Goal: Information Seeking & Learning: Learn about a topic

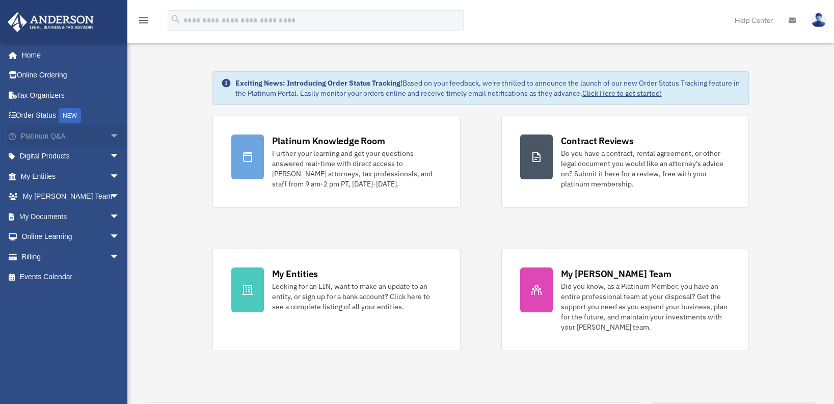
click at [109, 136] on span "arrow_drop_down" at bounding box center [119, 136] width 20 height 21
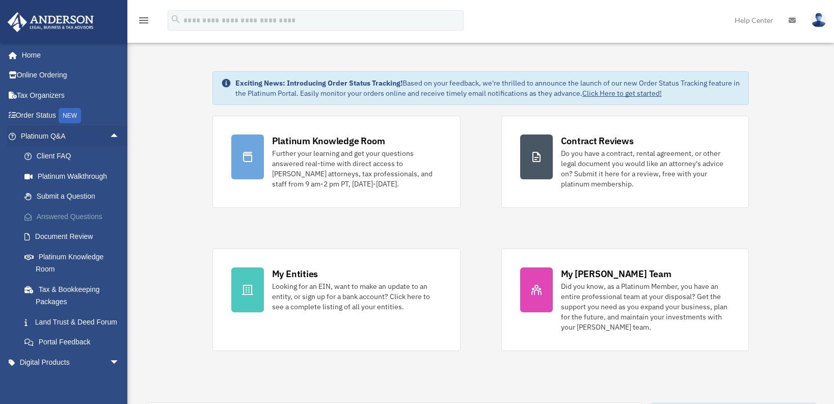
click at [61, 217] on link "Answered Questions" at bounding box center [74, 216] width 121 height 20
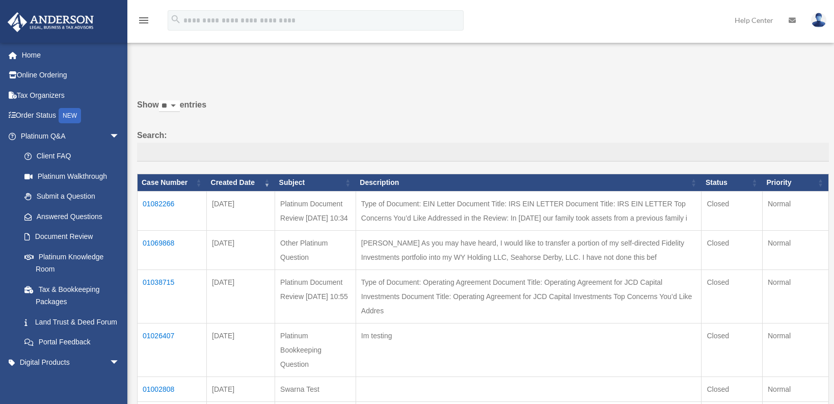
click at [170, 204] on td "01082266" at bounding box center [171, 210] width 69 height 39
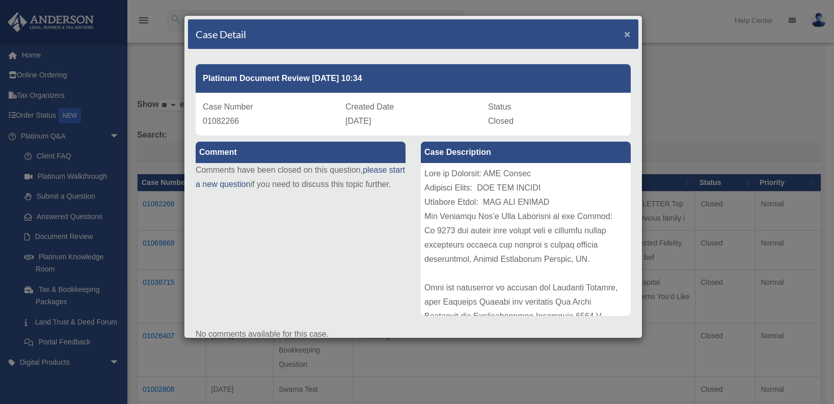
click at [624, 33] on span "×" at bounding box center [627, 34] width 7 height 12
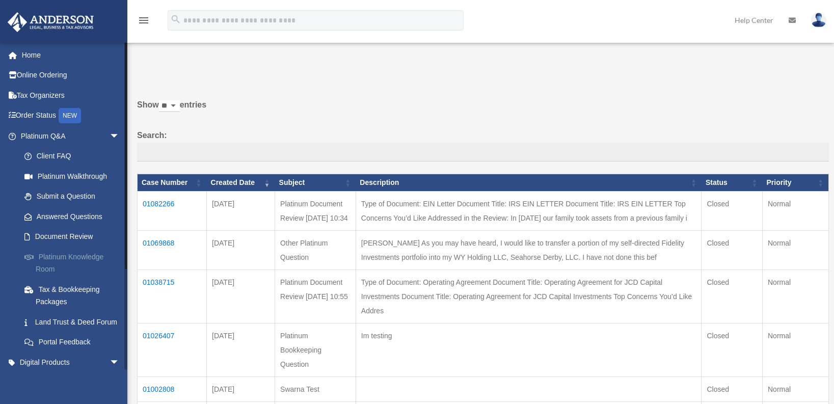
click at [86, 257] on link "Platinum Knowledge Room" at bounding box center [74, 262] width 121 height 33
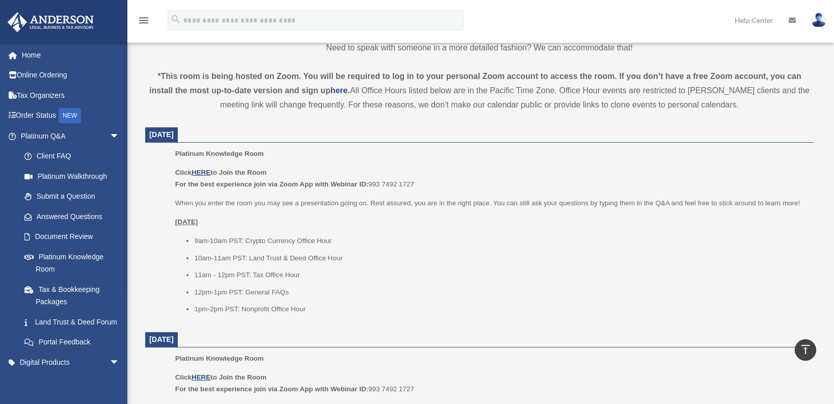
scroll to position [306, 0]
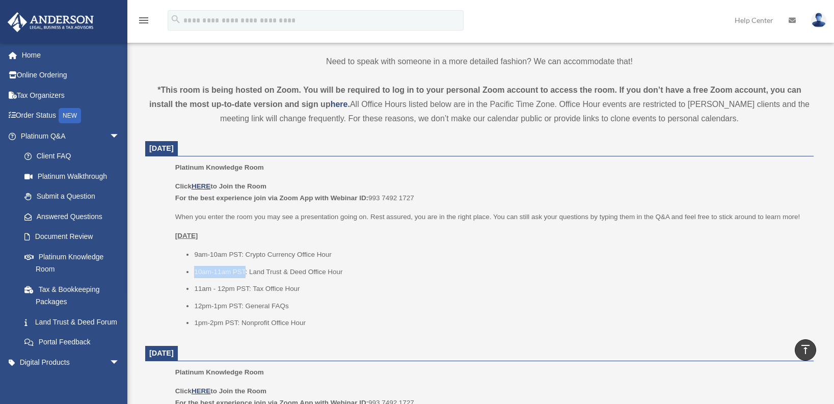
drag, startPoint x: 332, startPoint y: 254, endPoint x: 244, endPoint y: 261, distance: 87.4
click at [244, 261] on ul "9am-10am PST: Crypto Currency Office Hour 10am-11am PST: Land Trust & Deed Offi…" at bounding box center [490, 289] width 631 height 80
click at [248, 255] on li "9am-10am PST: Crypto Currency Office Hour" at bounding box center [500, 255] width 612 height 12
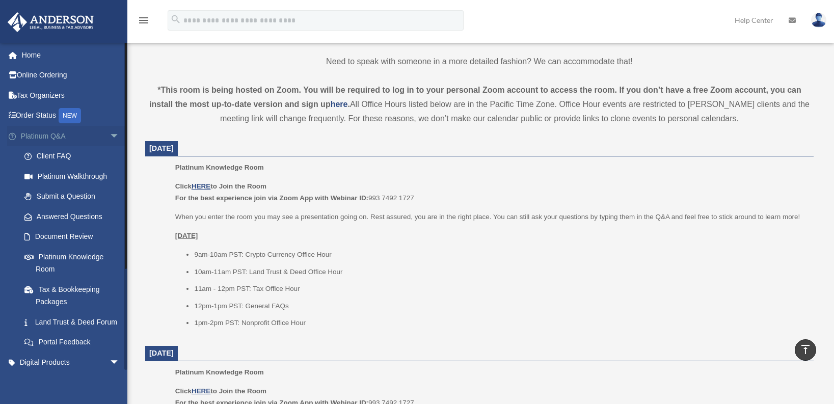
click at [109, 131] on span "arrow_drop_down" at bounding box center [119, 136] width 20 height 21
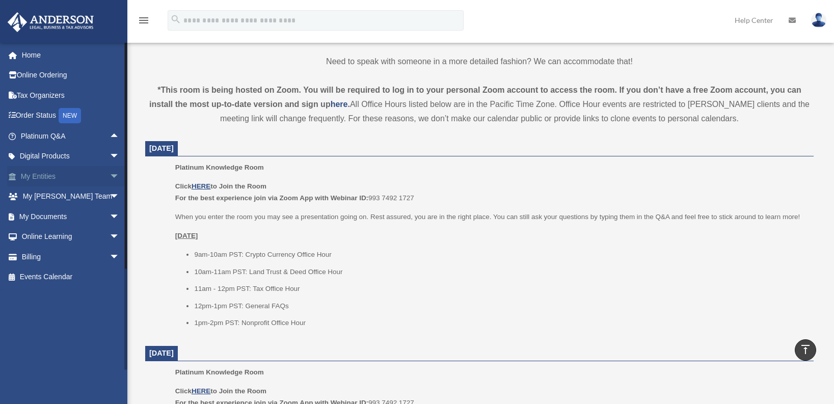
click at [109, 176] on span "arrow_drop_down" at bounding box center [119, 176] width 20 height 21
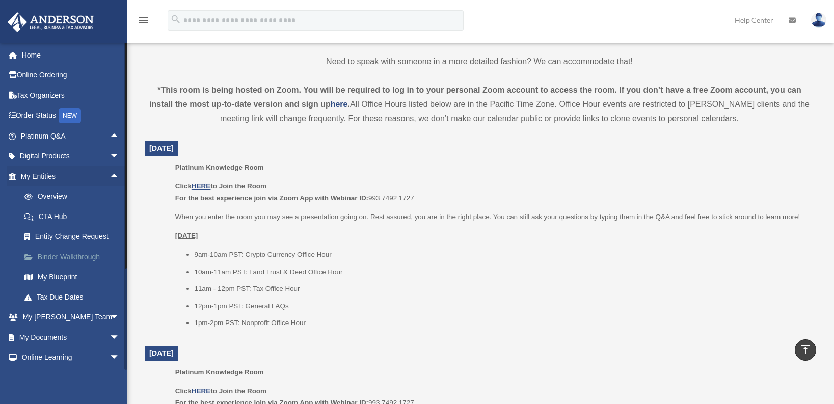
click at [78, 257] on link "Binder Walkthrough" at bounding box center [74, 256] width 121 height 20
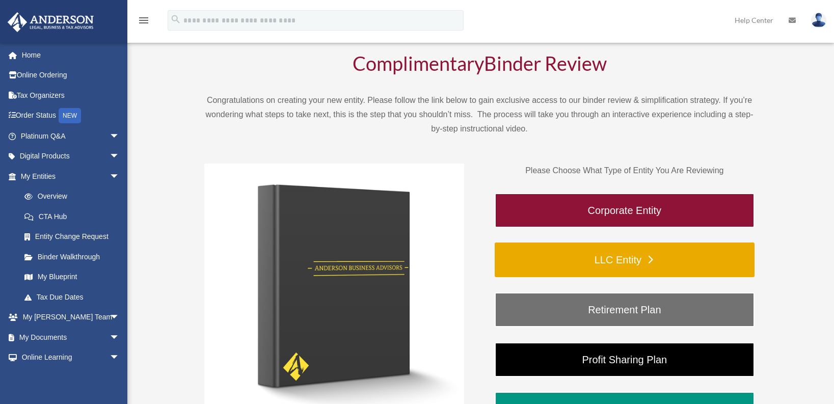
scroll to position [51, 0]
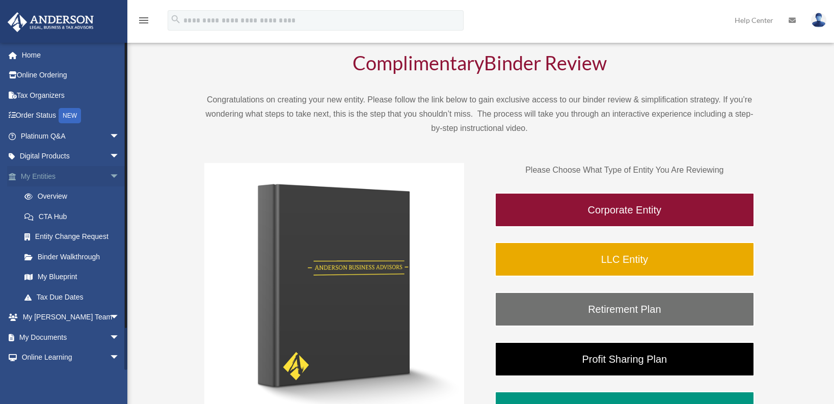
click at [109, 178] on span "arrow_drop_down" at bounding box center [119, 176] width 20 height 21
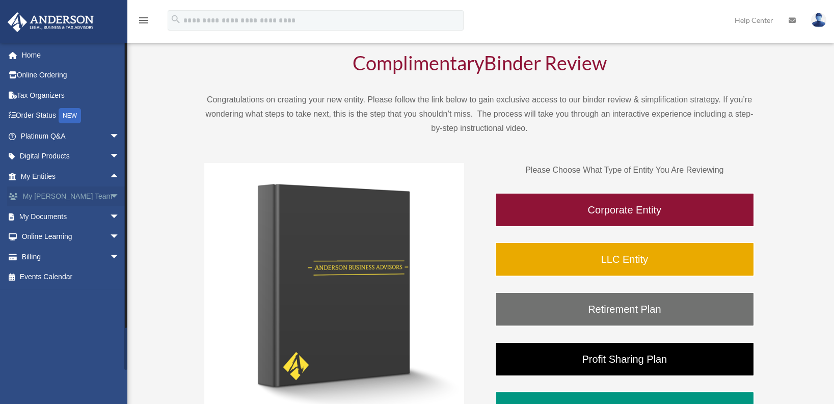
click at [109, 197] on span "arrow_drop_down" at bounding box center [119, 196] width 20 height 21
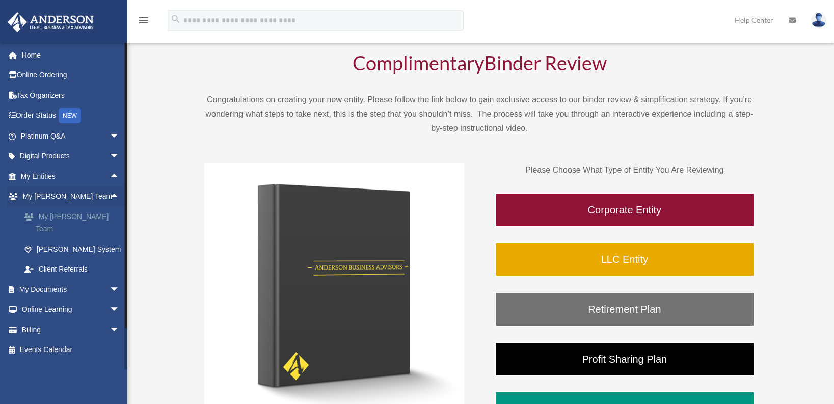
click at [81, 216] on link "My [PERSON_NAME] Team" at bounding box center [74, 222] width 121 height 33
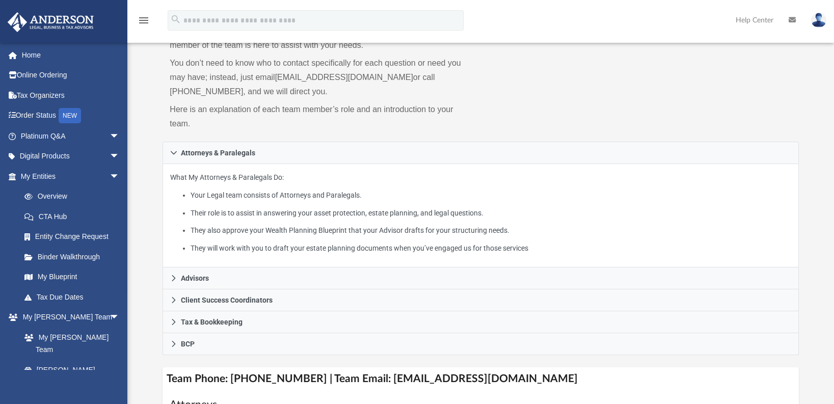
scroll to position [204, 0]
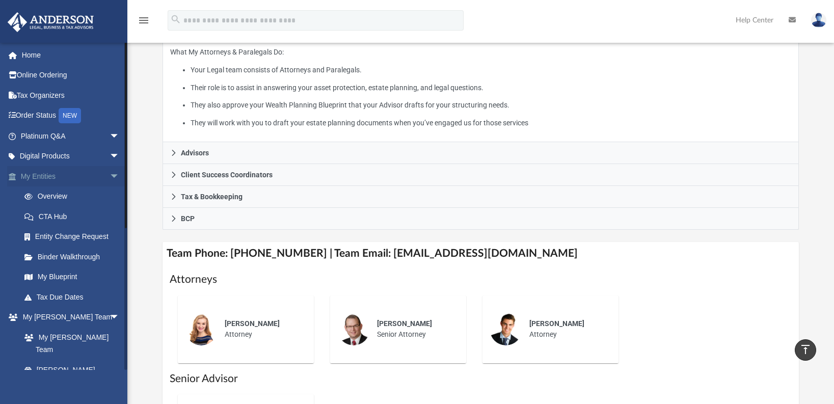
click at [111, 179] on span "arrow_drop_down" at bounding box center [119, 176] width 20 height 21
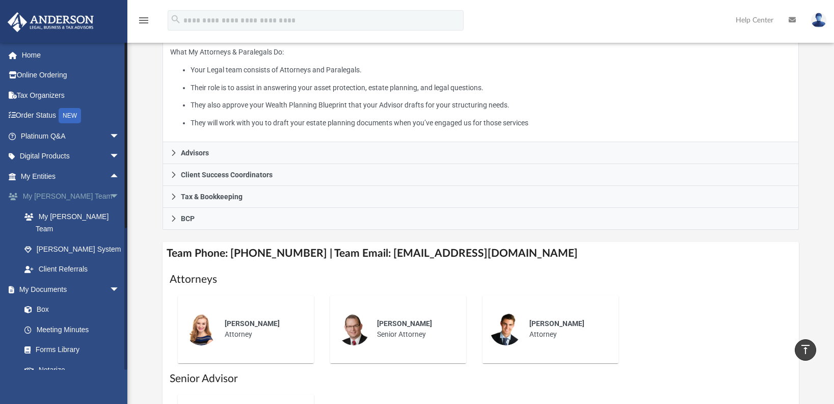
click at [109, 192] on span "arrow_drop_down" at bounding box center [119, 196] width 20 height 21
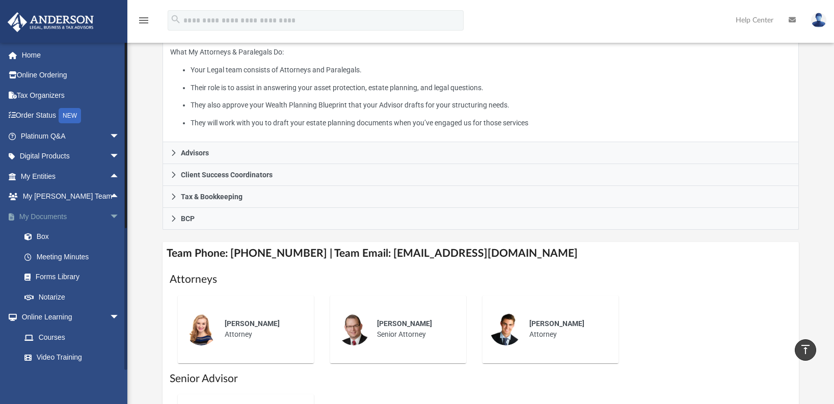
click at [109, 216] on span "arrow_drop_down" at bounding box center [119, 216] width 20 height 21
click at [109, 315] on span "arrow_drop_down" at bounding box center [119, 317] width 20 height 21
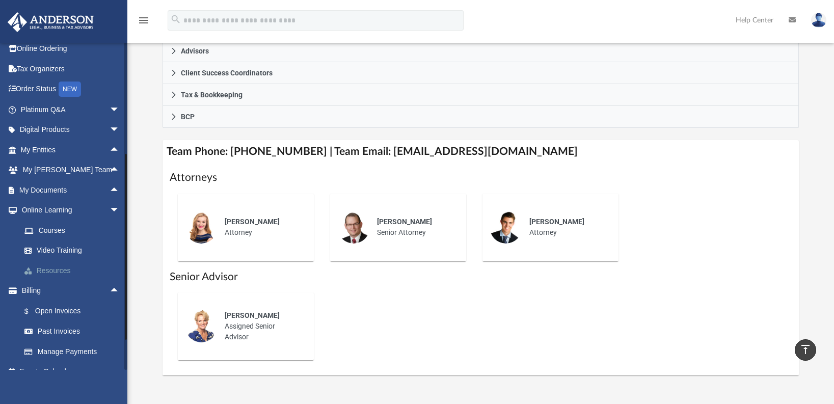
scroll to position [41, 0]
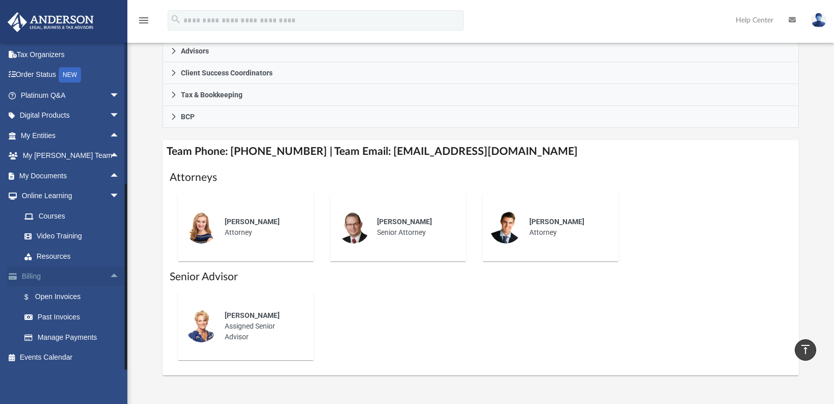
click at [109, 277] on span "arrow_drop_up" at bounding box center [119, 276] width 20 height 21
